Goal: Task Accomplishment & Management: Manage account settings

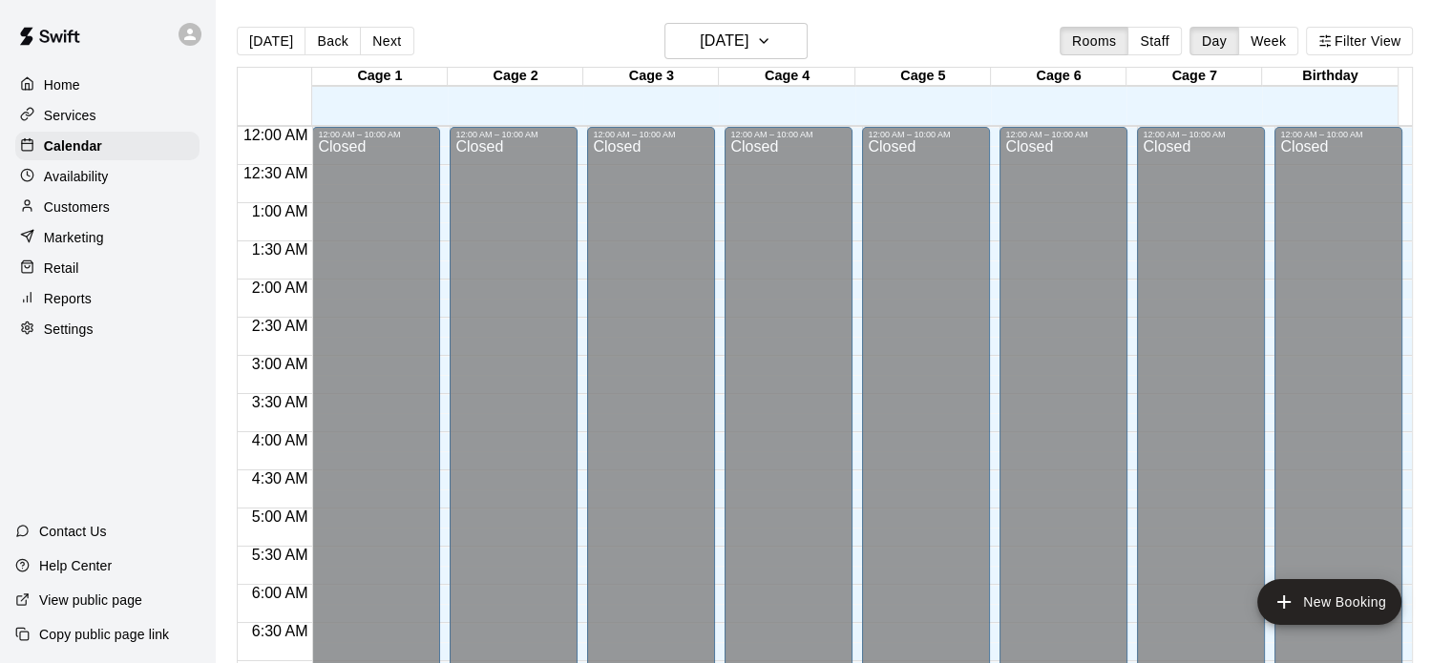
scroll to position [929, 0]
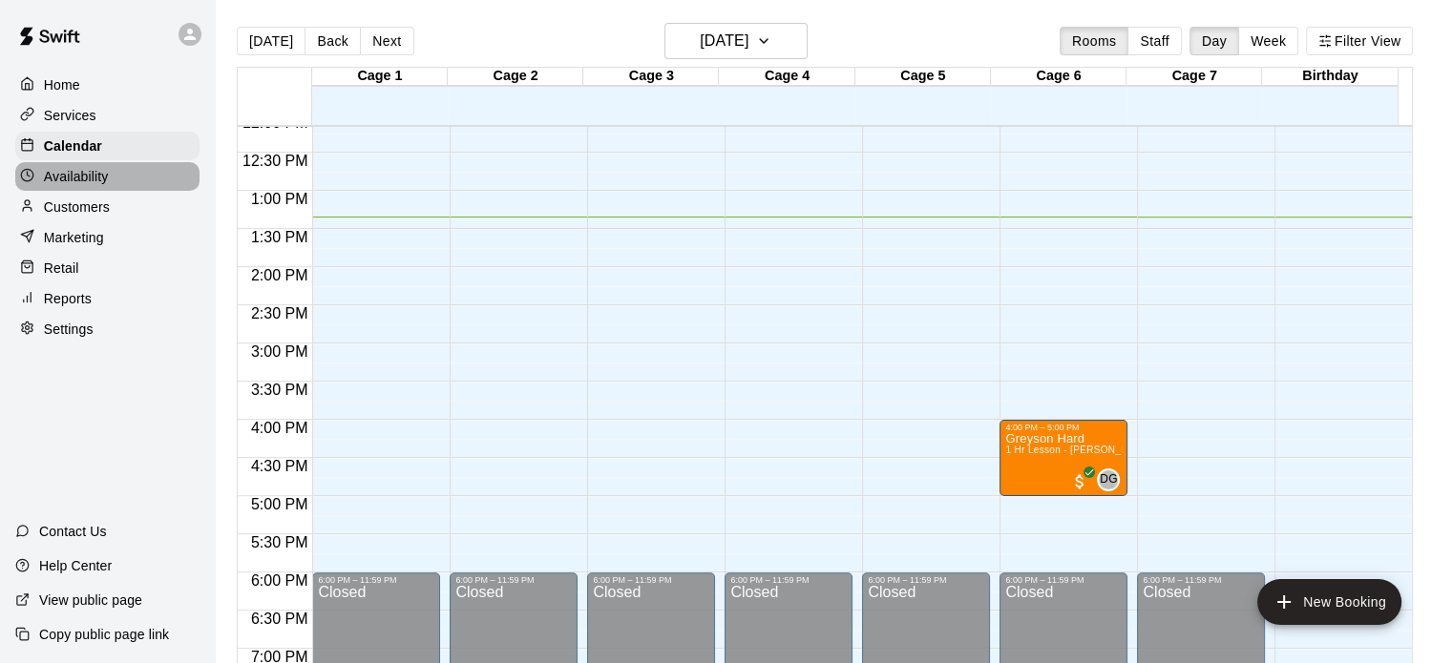
click at [77, 179] on p "Availability" at bounding box center [76, 176] width 65 height 19
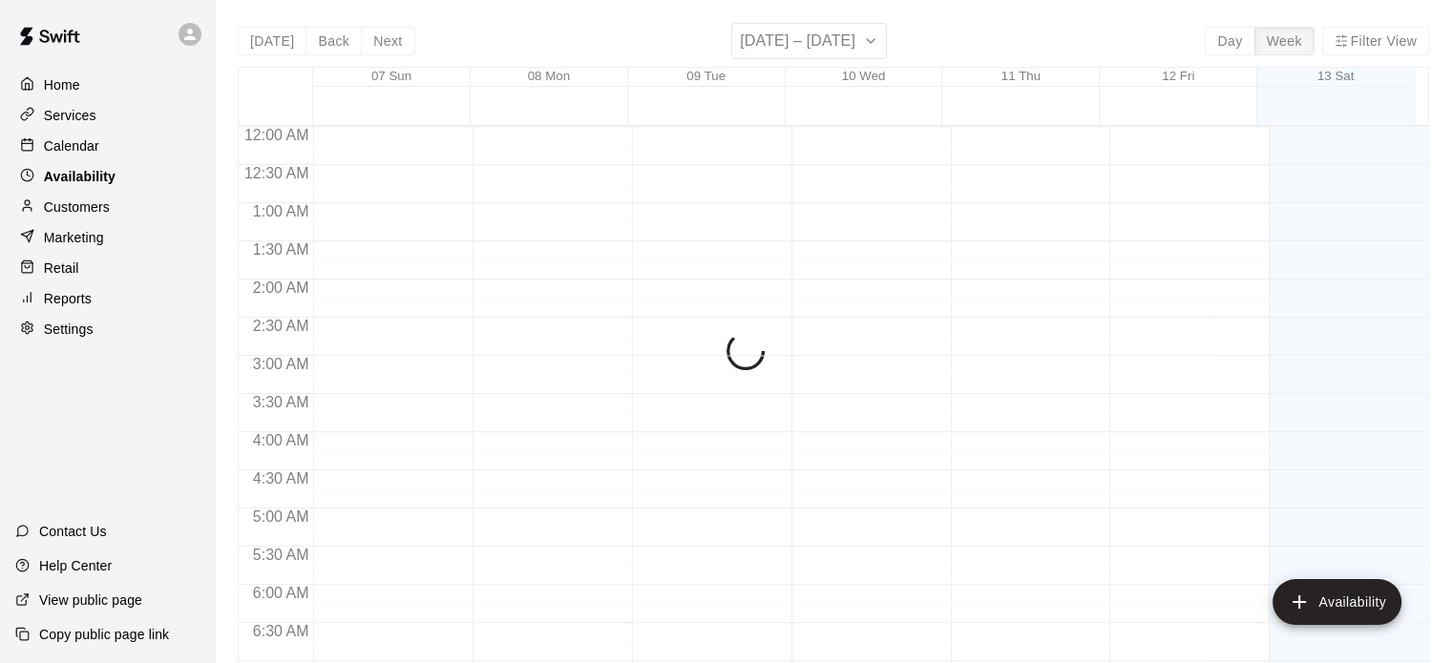
scroll to position [1020, 0]
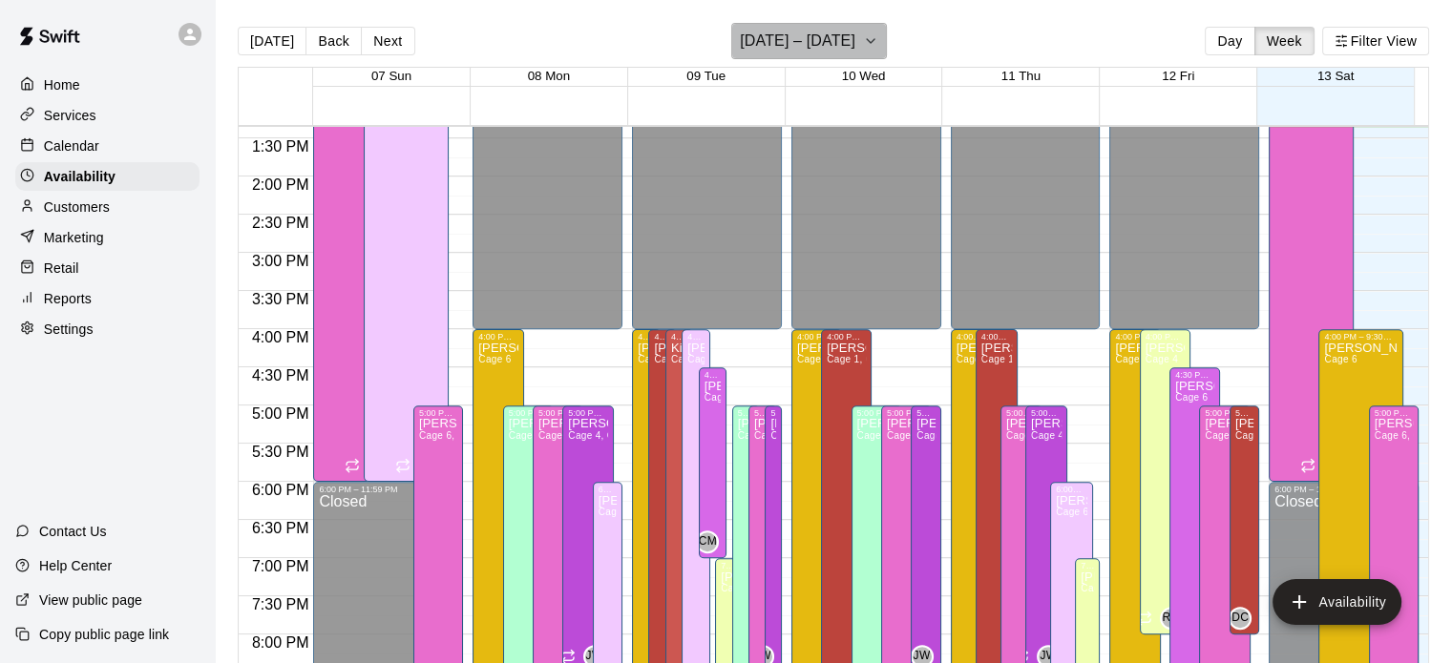
click at [878, 45] on icon "button" at bounding box center [870, 41] width 15 height 23
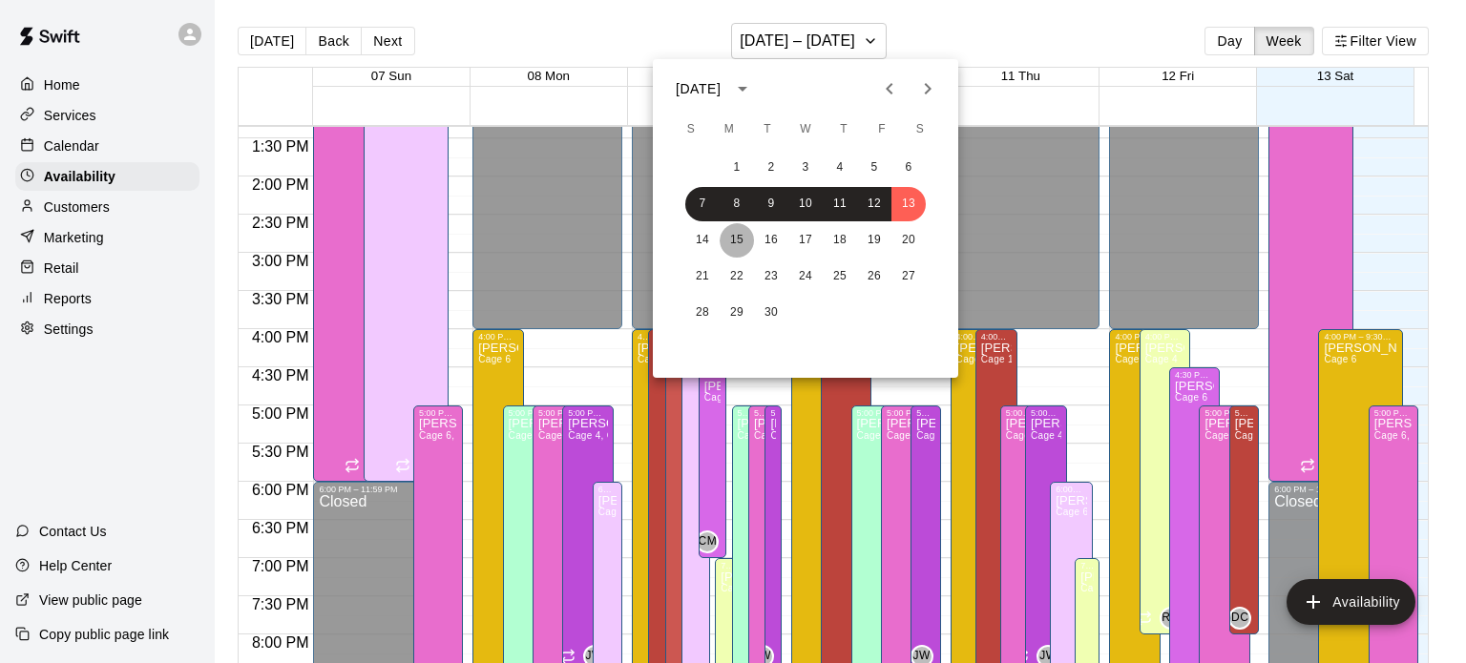
click at [743, 234] on button "15" at bounding box center [737, 240] width 34 height 34
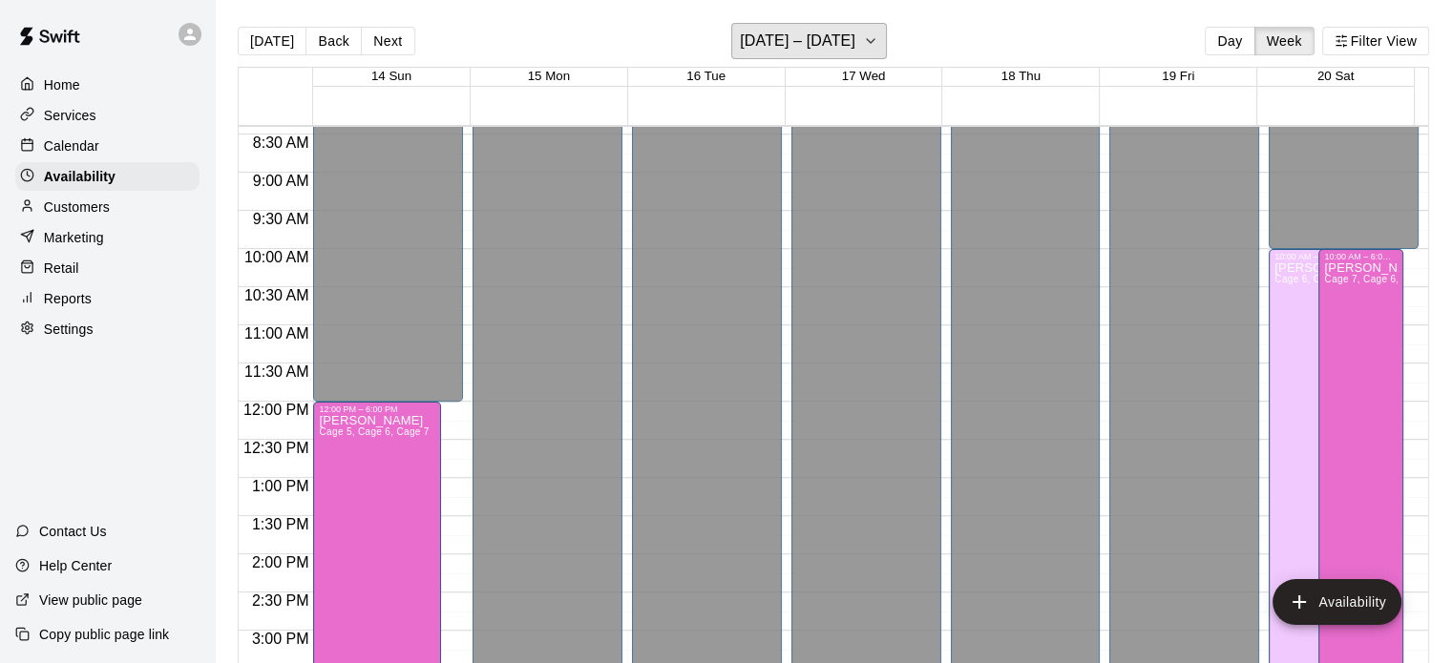
scroll to position [1180, 0]
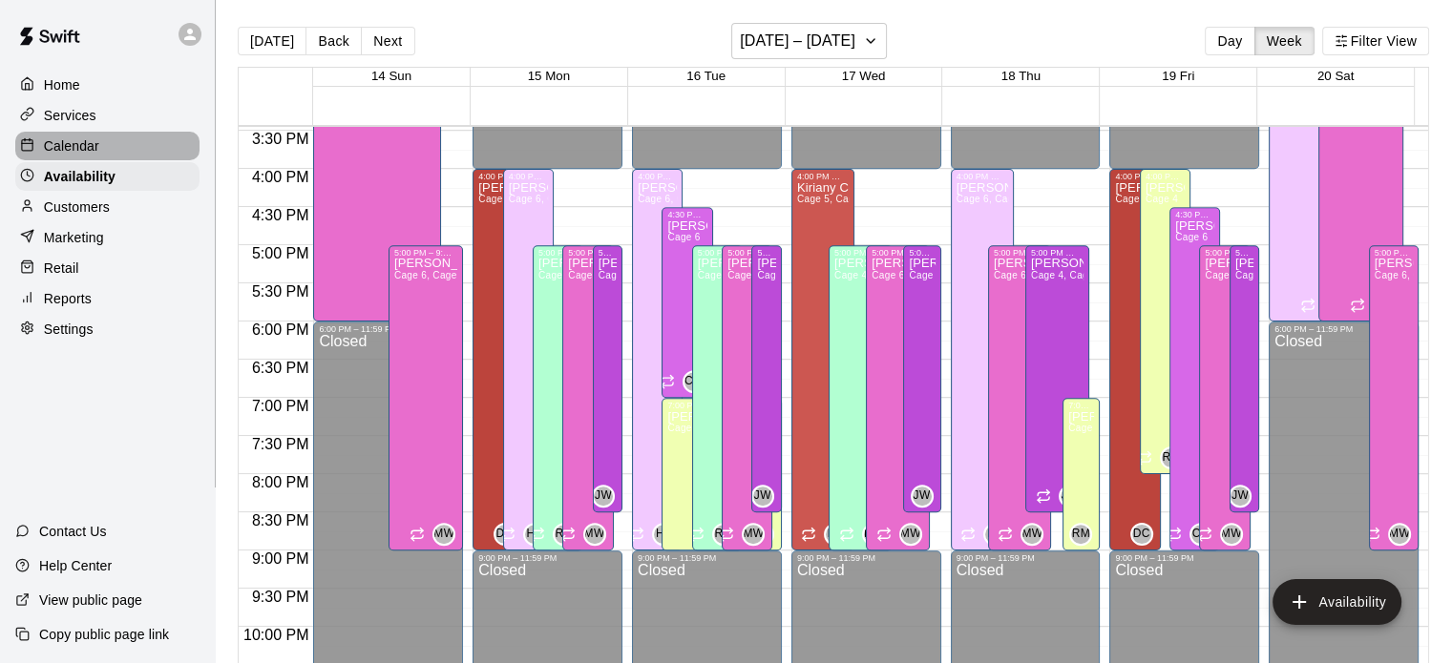
click at [61, 150] on p "Calendar" at bounding box center [71, 146] width 55 height 19
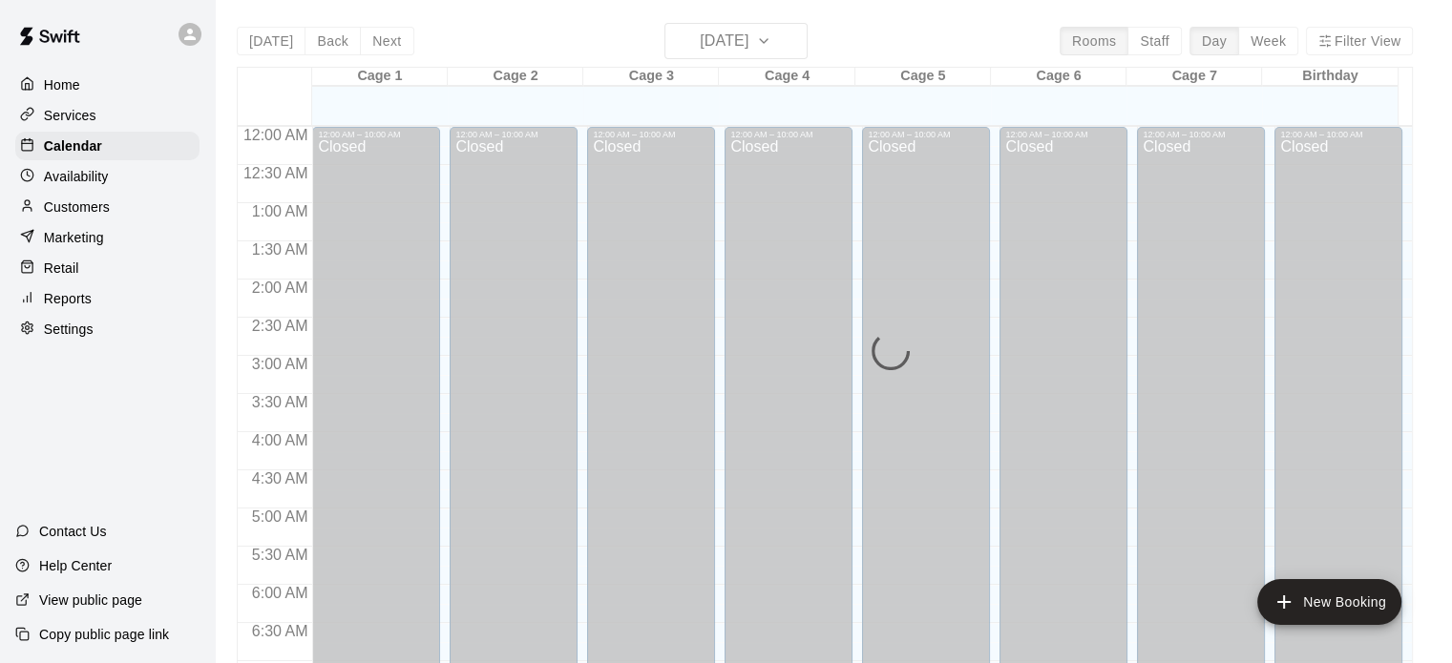
scroll to position [1020, 0]
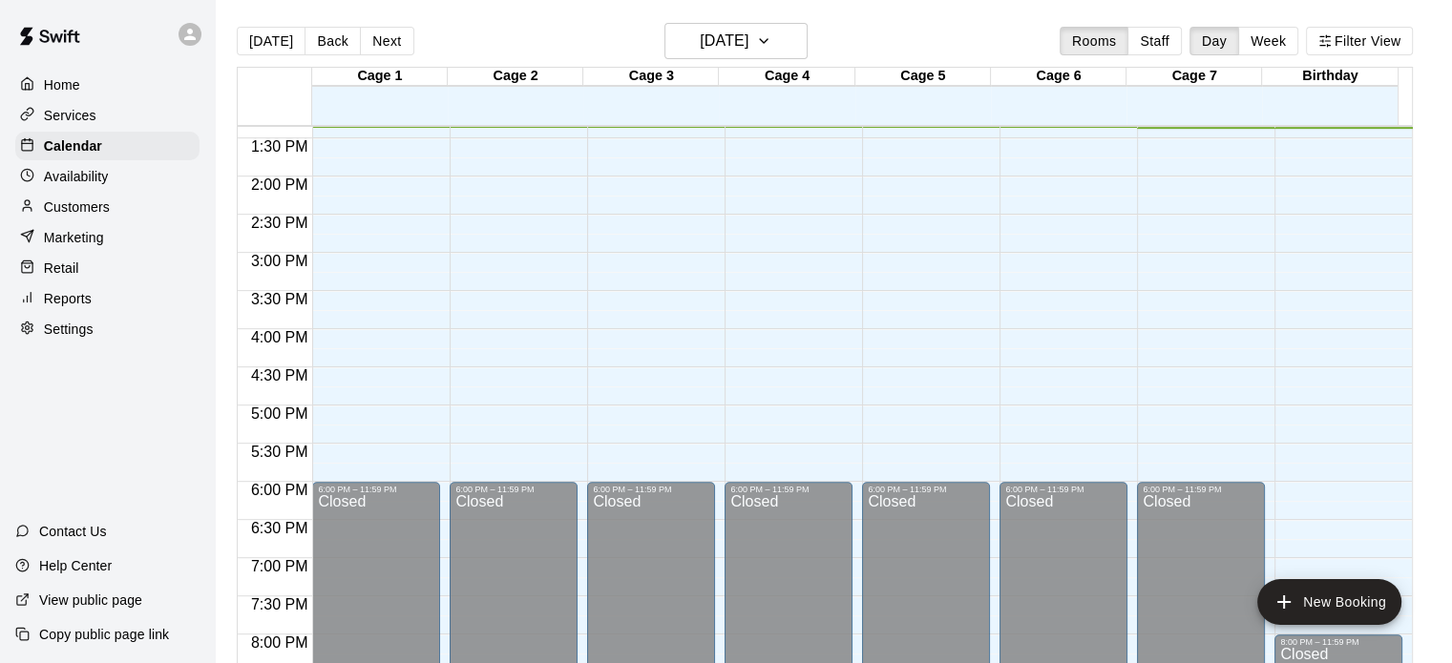
drag, startPoint x: 1049, startPoint y: 356, endPoint x: 1013, endPoint y: 383, distance: 45.1
click at [1013, 383] on div "Greyson Hard 1 Hr Lesson - [PERSON_NAME]" at bounding box center [1063, 673] width 116 height 663
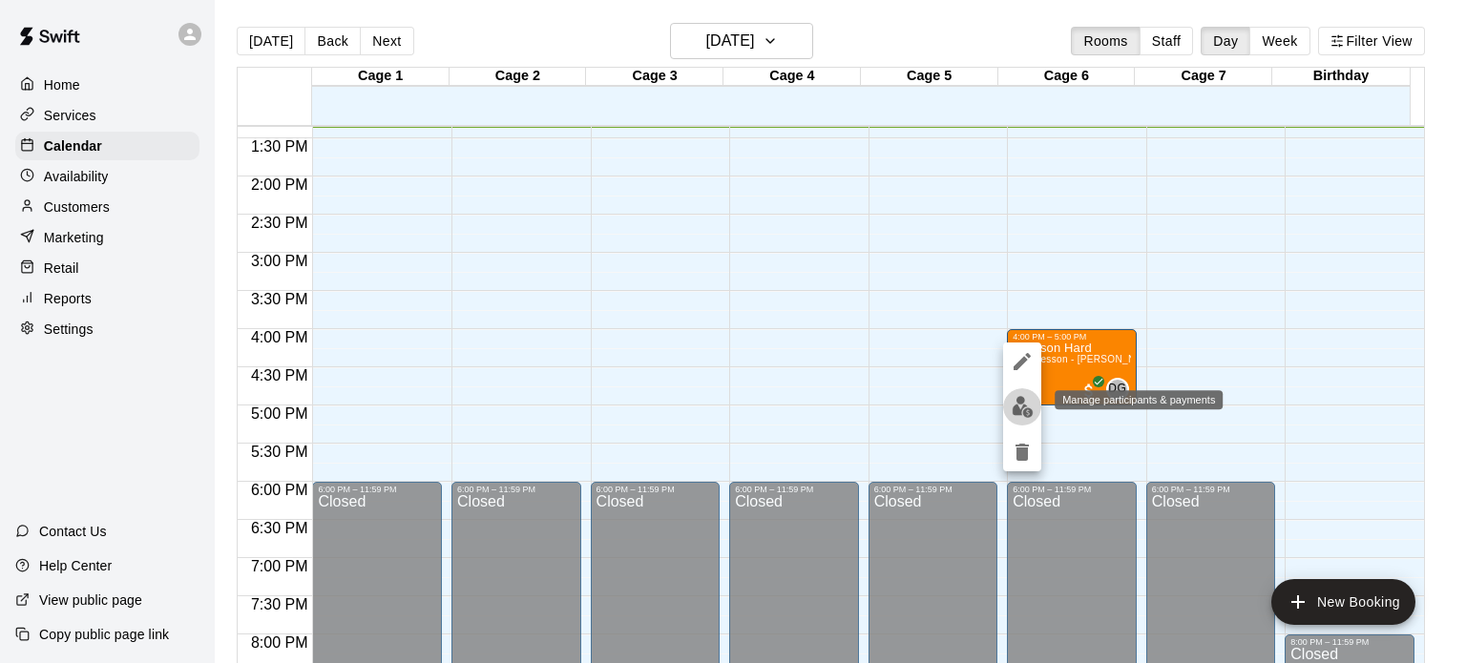
click at [1020, 403] on img "edit" at bounding box center [1023, 407] width 22 height 22
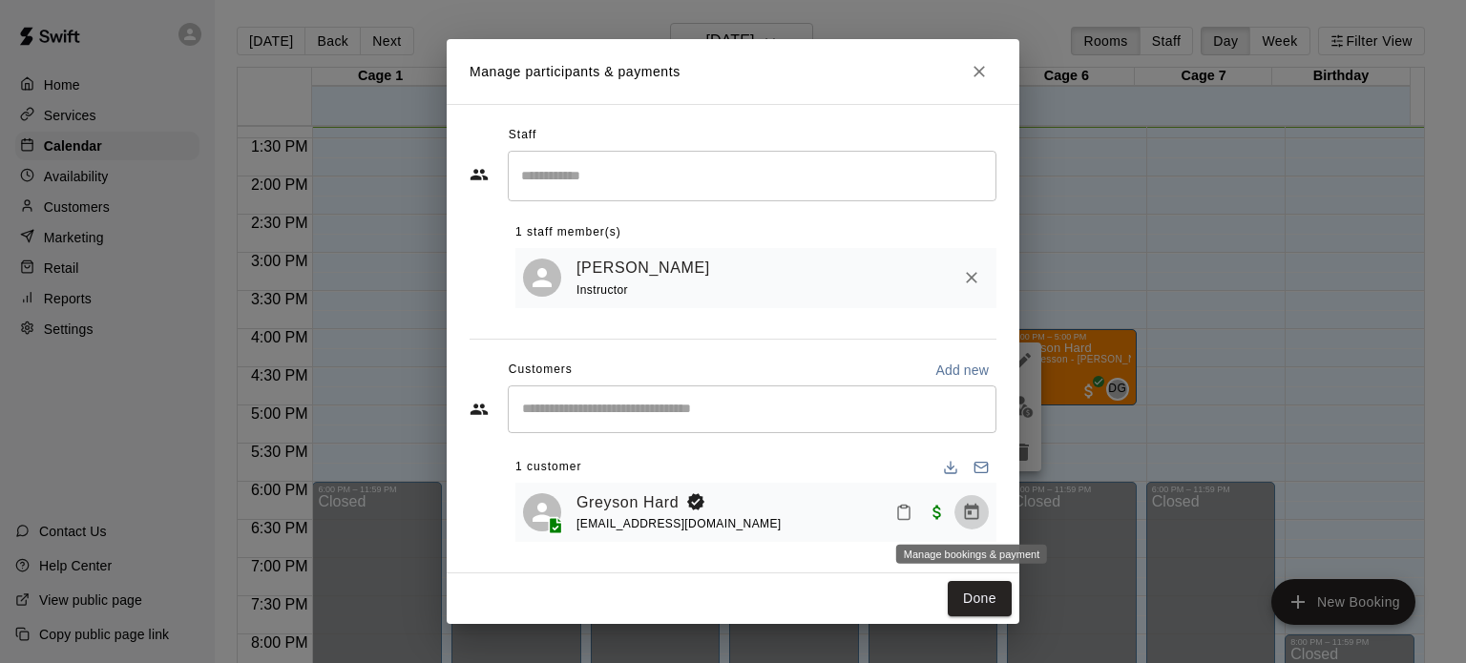
click at [972, 504] on icon "Manage bookings & payment" at bounding box center [971, 512] width 19 height 19
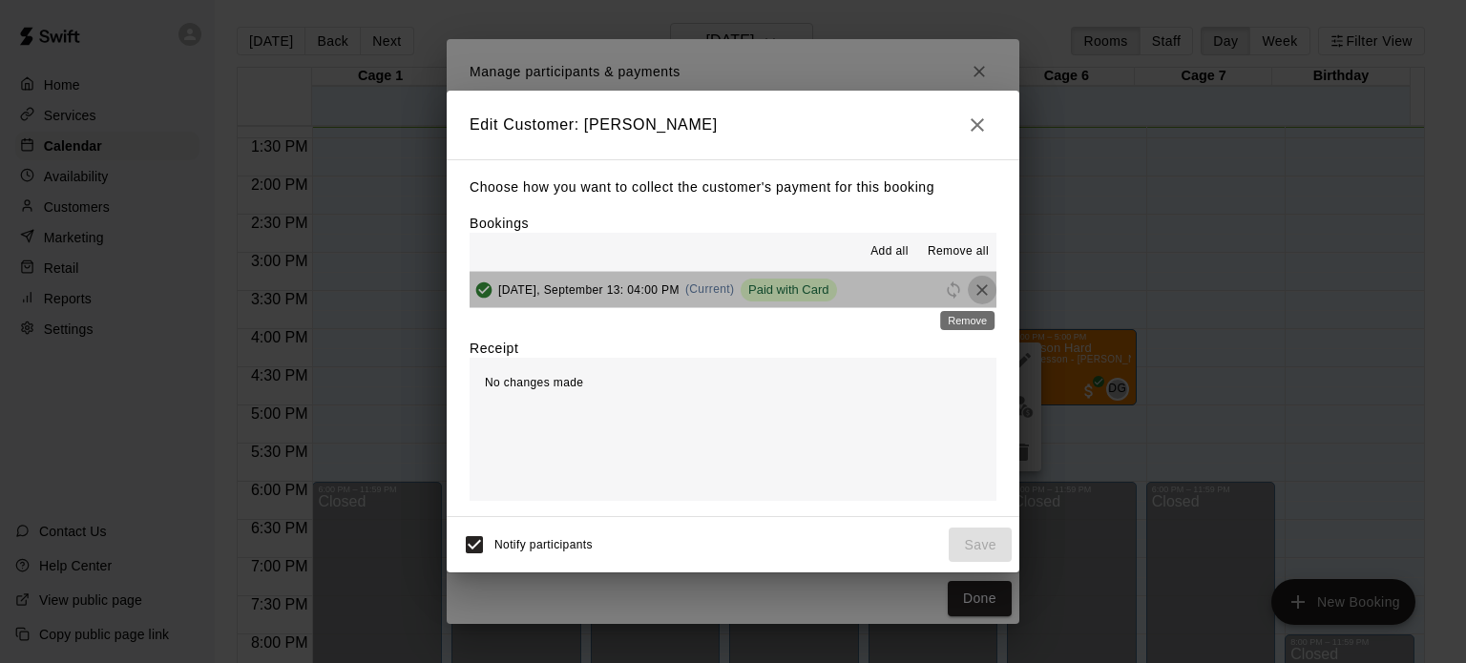
click at [973, 297] on icon "Remove" at bounding box center [982, 290] width 19 height 19
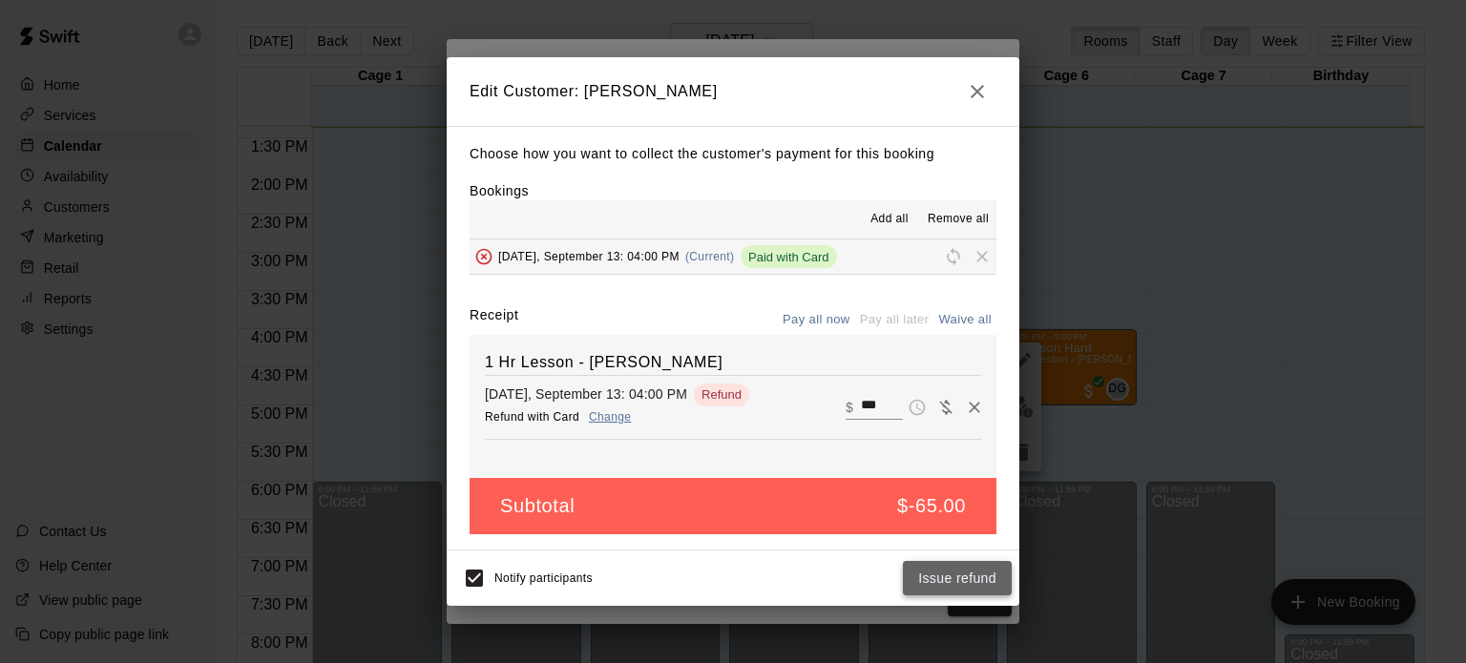
click at [934, 579] on button "Issue refund" at bounding box center [957, 578] width 109 height 35
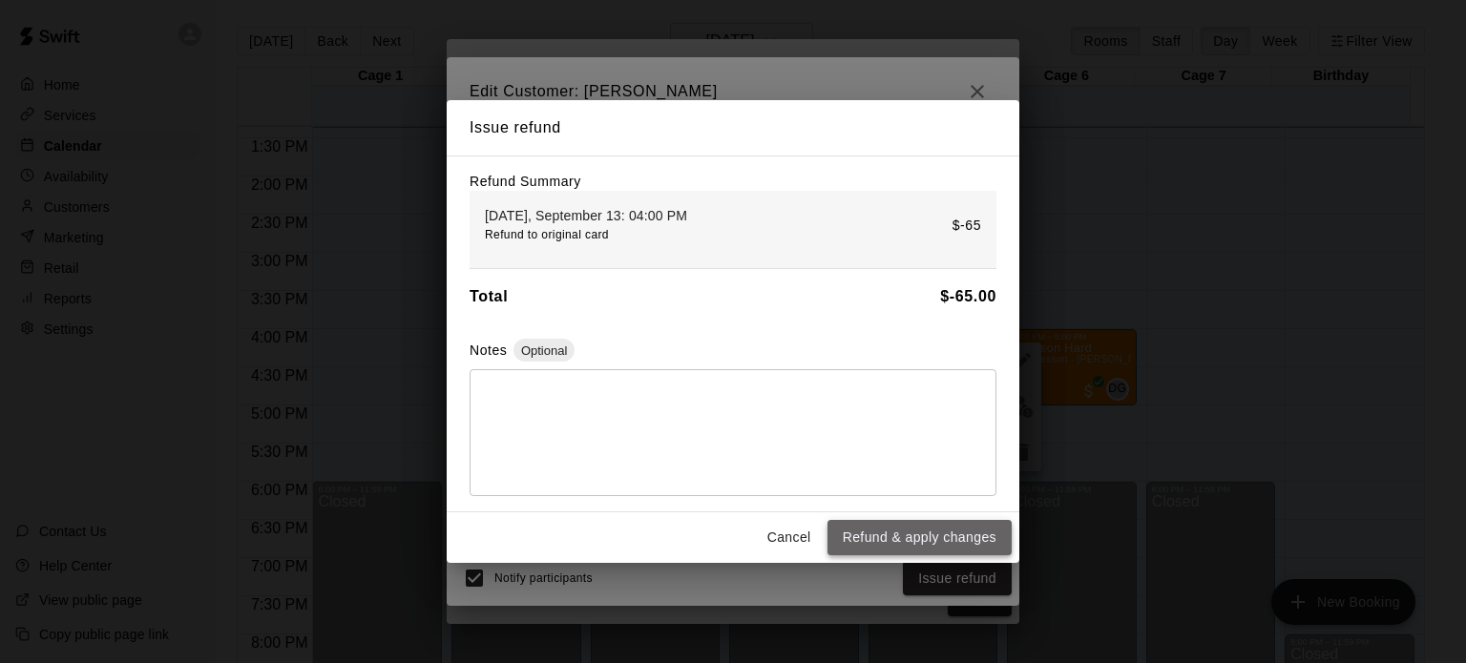
click at [923, 545] on button "Refund & apply changes" at bounding box center [920, 537] width 184 height 35
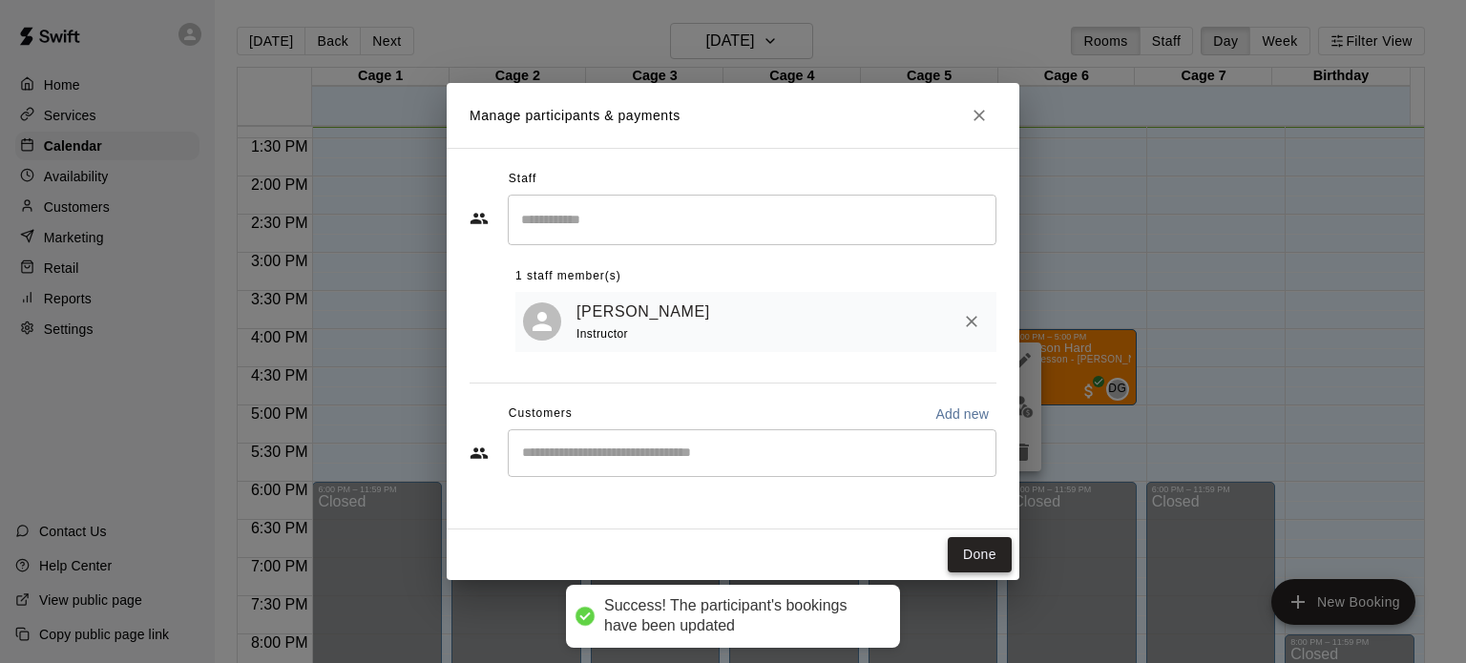
click at [968, 550] on button "Done" at bounding box center [980, 554] width 64 height 35
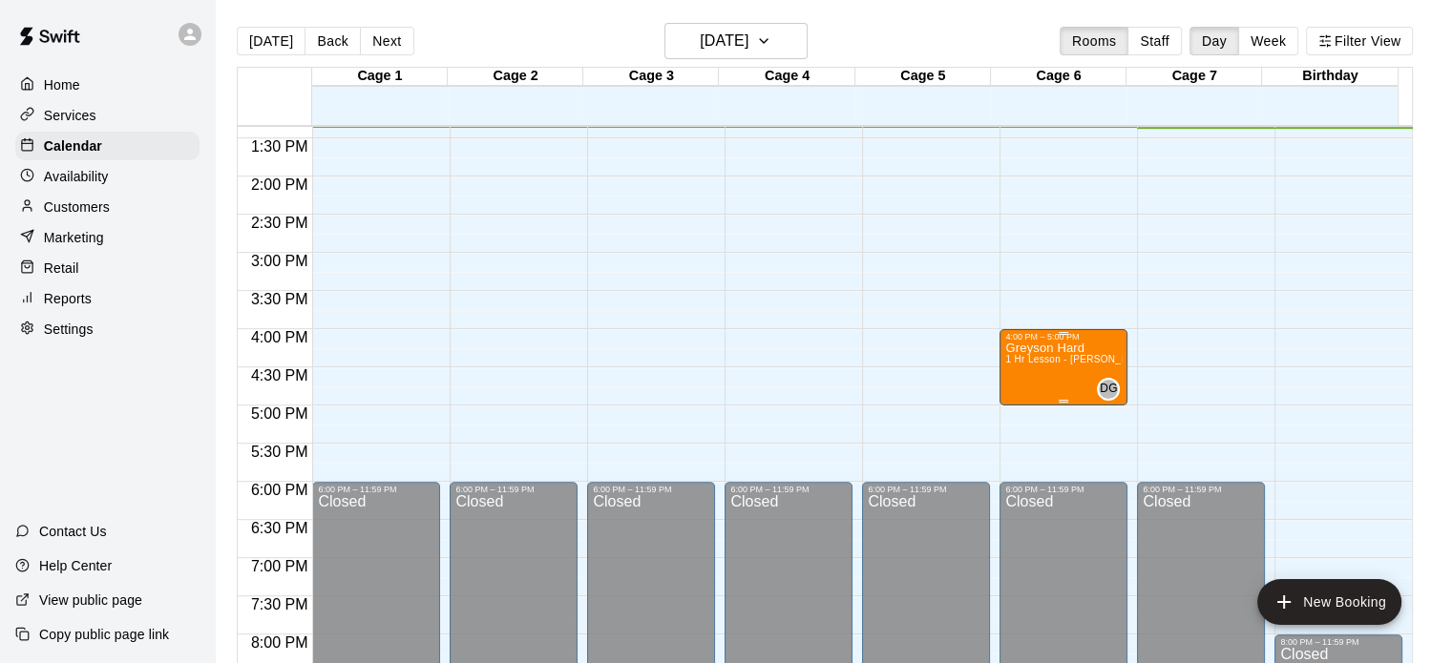
click at [1052, 375] on div "Greyson Hard 1 Hr Lesson - [PERSON_NAME]" at bounding box center [1063, 673] width 116 height 663
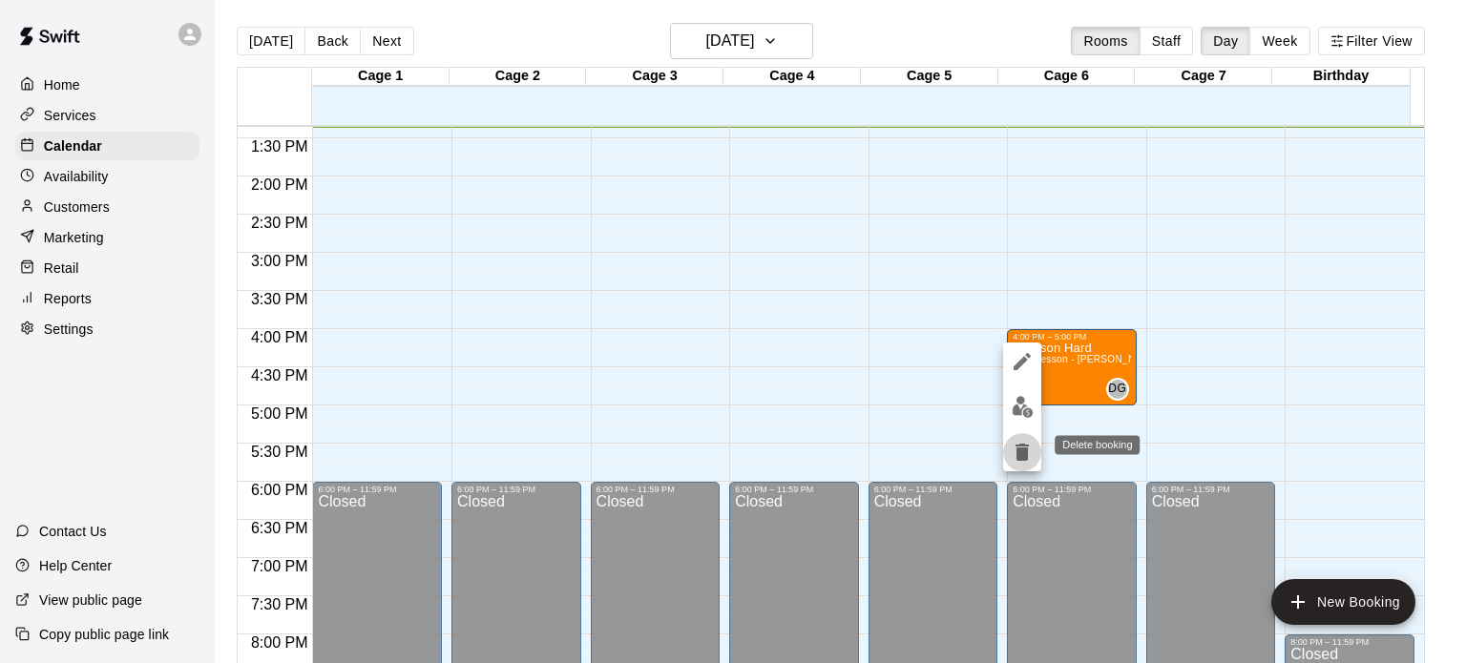
click at [1009, 453] on button "delete" at bounding box center [1022, 452] width 38 height 38
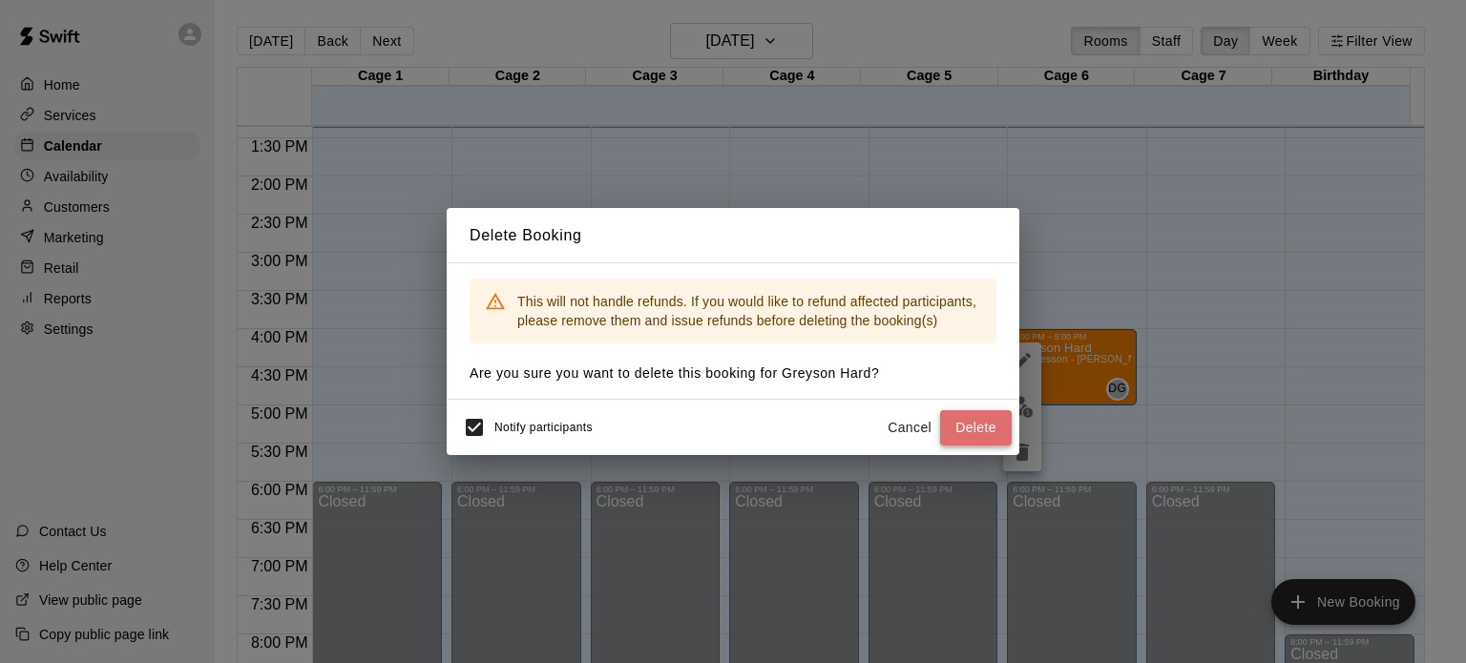
click at [984, 431] on button "Delete" at bounding box center [976, 428] width 72 height 35
